Goal: Check status: Check status

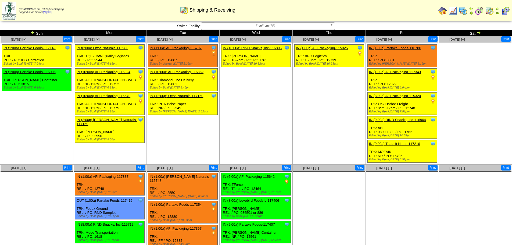
click at [478, 32] on img at bounding box center [478, 32] width 4 height 4
